Goal: Find contact information: Find contact information

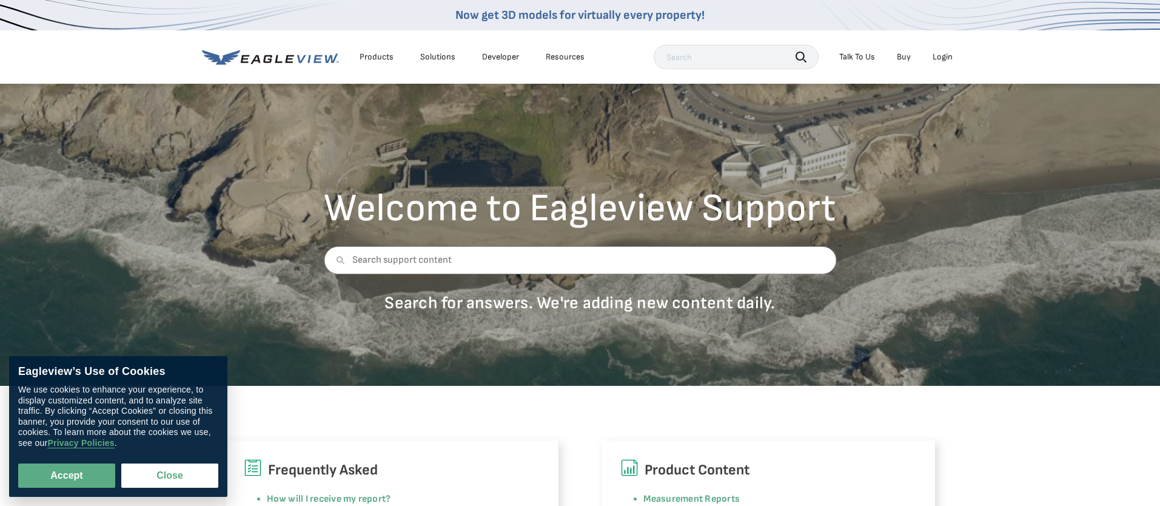
click at [173, 33] on nav "Now get 3D models for virtually every property! Products Solutions Developer Re…" at bounding box center [580, 42] width 1160 height 84
